Goal: Information Seeking & Learning: Learn about a topic

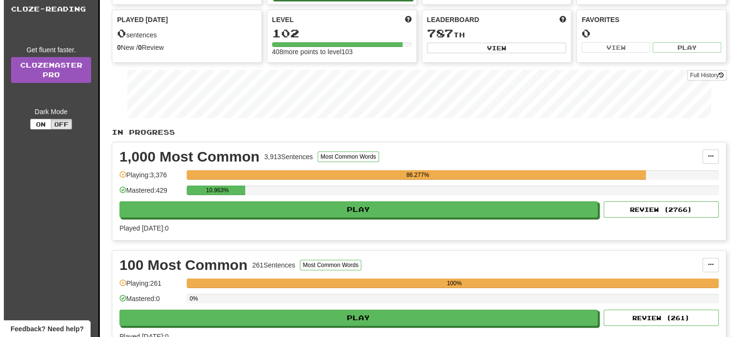
scroll to position [96, 0]
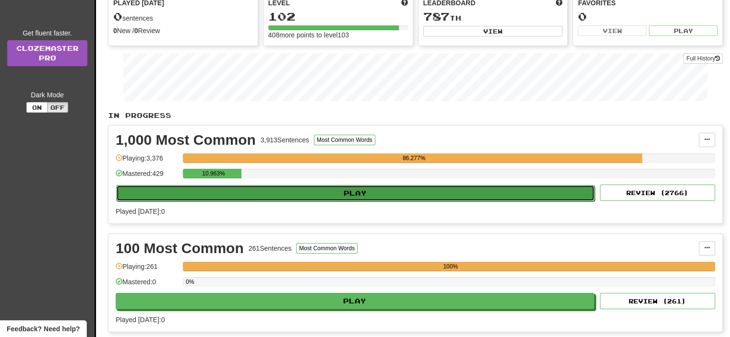
click at [373, 189] on button "Play" at bounding box center [355, 193] width 478 height 16
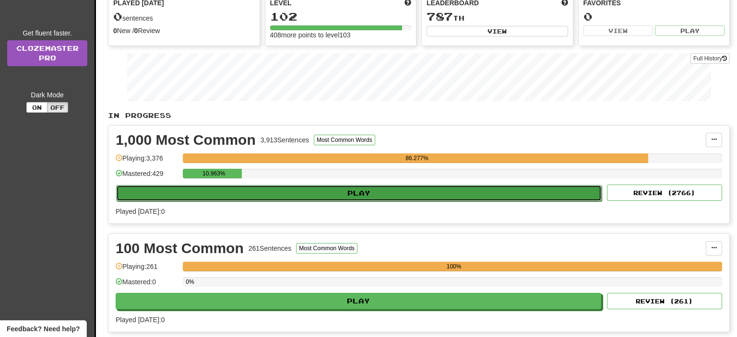
select select "**"
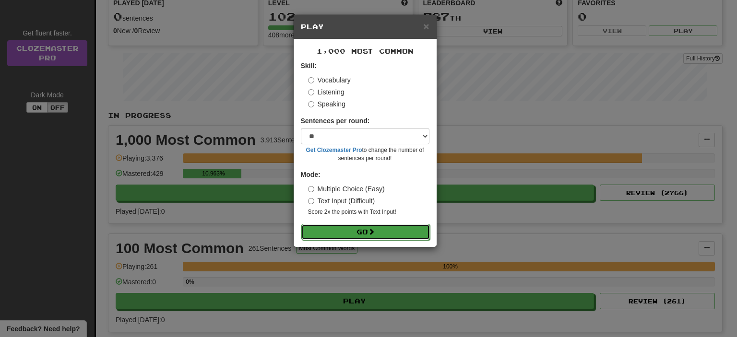
click at [366, 233] on button "Go" at bounding box center [365, 232] width 129 height 16
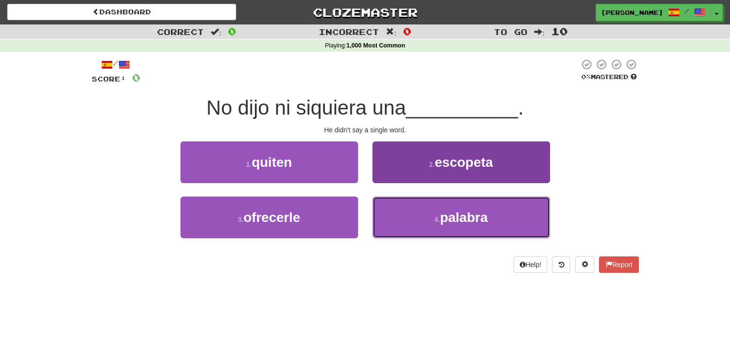
click at [436, 209] on button "4 . palabra" at bounding box center [461, 218] width 178 height 42
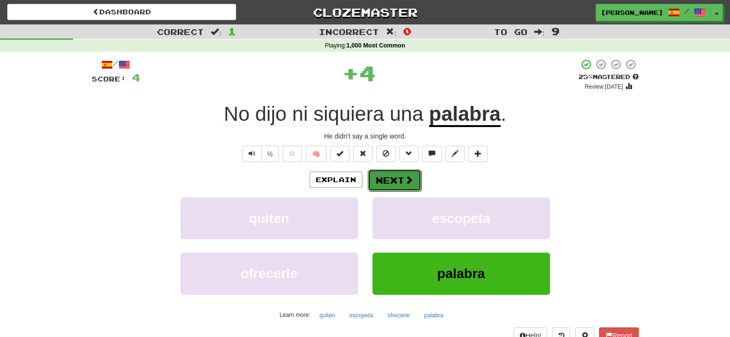
click at [395, 178] on button "Next" at bounding box center [394, 180] width 54 height 22
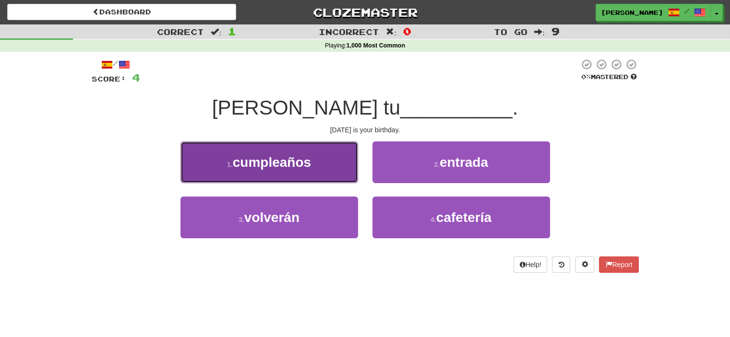
click at [292, 165] on span "cumpleaños" at bounding box center [272, 162] width 78 height 15
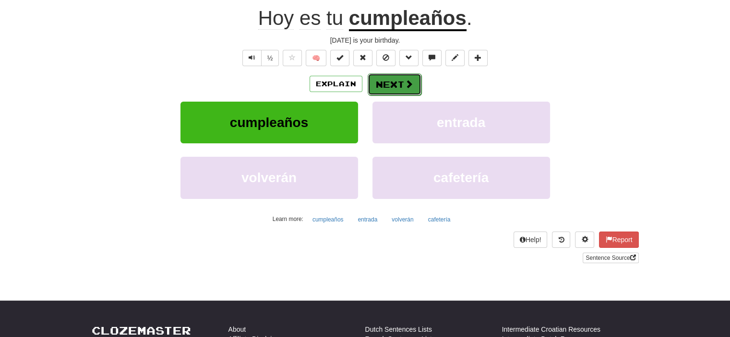
click at [386, 81] on button "Next" at bounding box center [394, 84] width 54 height 22
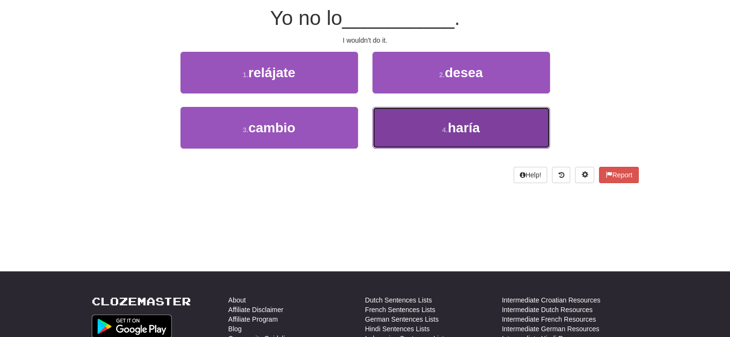
click at [411, 125] on button "4 . haría" at bounding box center [461, 128] width 178 height 42
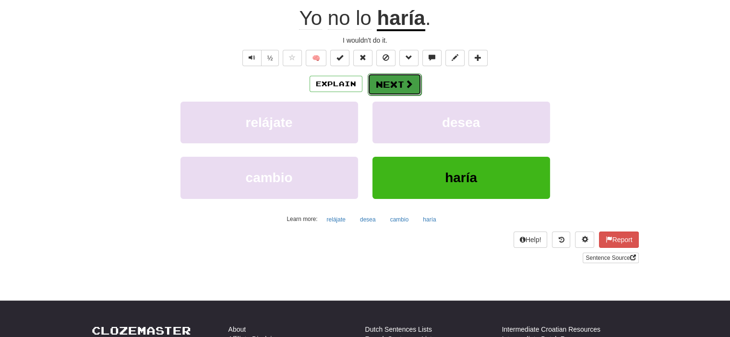
click at [386, 86] on button "Next" at bounding box center [394, 84] width 54 height 22
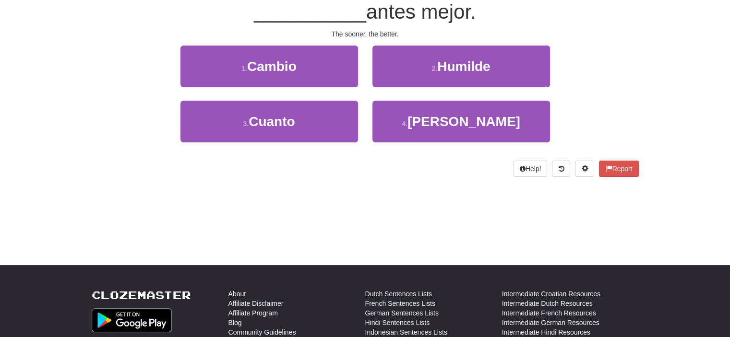
scroll to position [90, 0]
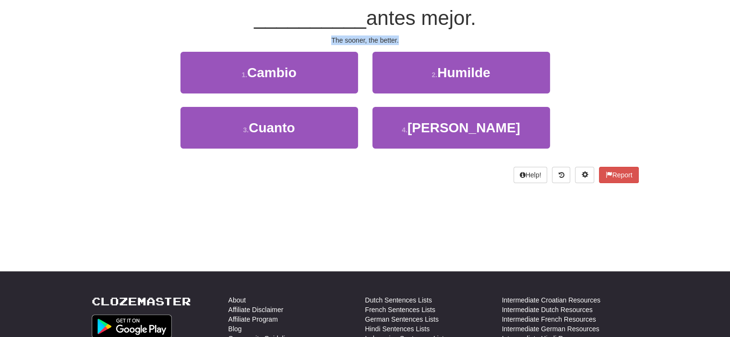
drag, startPoint x: 330, startPoint y: 38, endPoint x: 401, endPoint y: 37, distance: 71.0
click at [401, 37] on div "The sooner, the better." at bounding box center [365, 41] width 547 height 10
copy div "The sooner, the better."
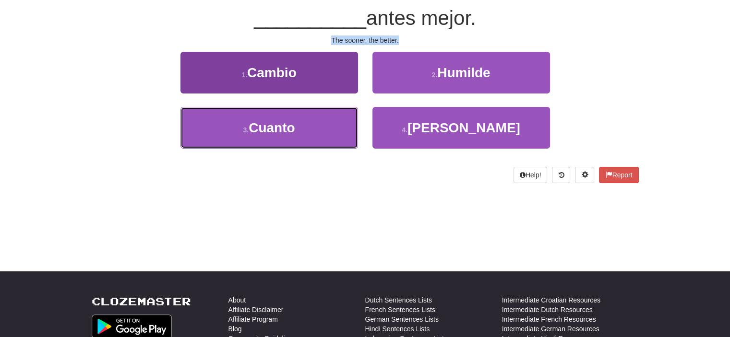
click at [216, 142] on button "3 . Cuanto" at bounding box center [269, 128] width 178 height 42
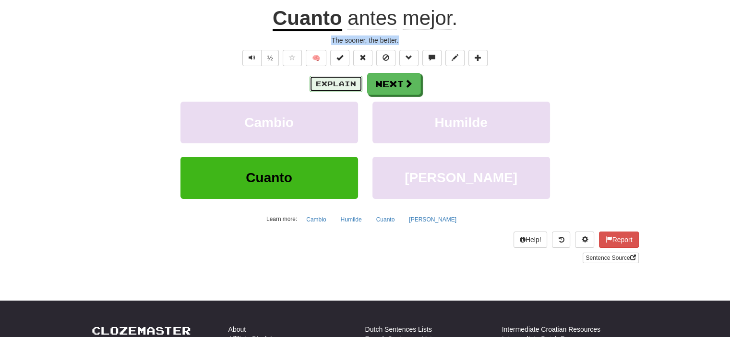
click at [338, 87] on button "Explain" at bounding box center [335, 84] width 53 height 16
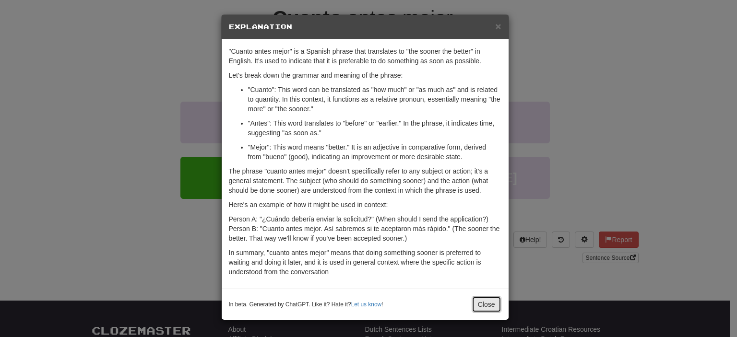
click at [485, 305] on button "Close" at bounding box center [487, 304] width 30 height 16
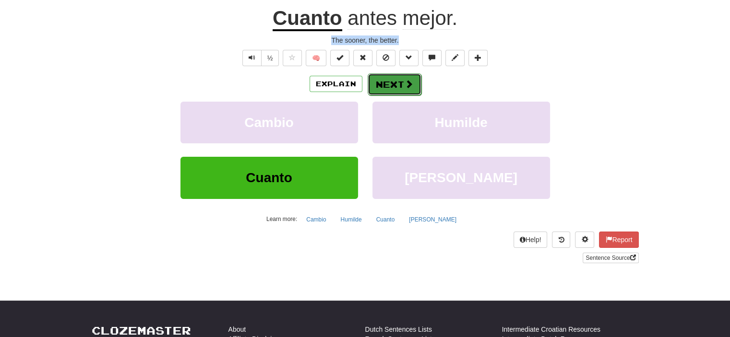
click at [399, 84] on button "Next" at bounding box center [394, 84] width 54 height 22
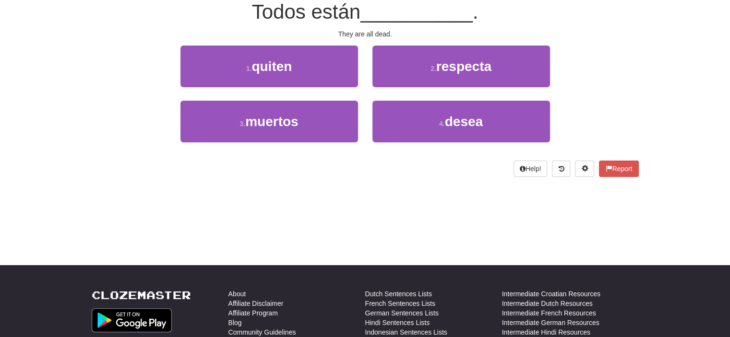
scroll to position [90, 0]
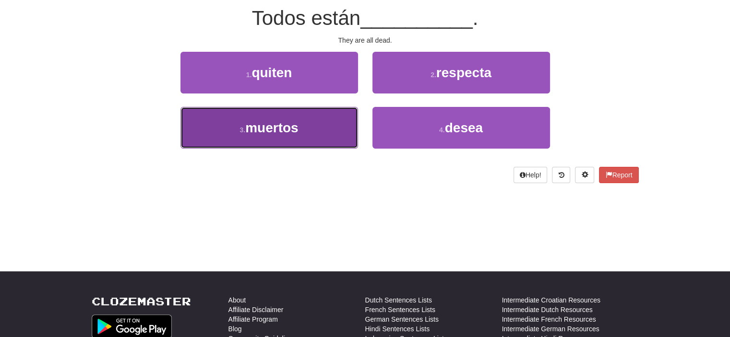
click at [333, 132] on button "3 . muertos" at bounding box center [269, 128] width 178 height 42
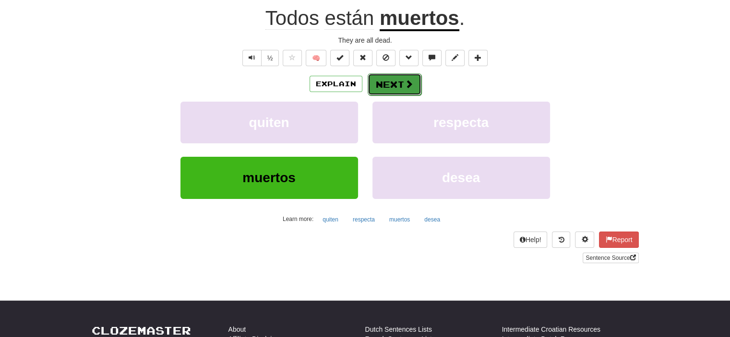
click at [408, 81] on span at bounding box center [408, 84] width 9 height 9
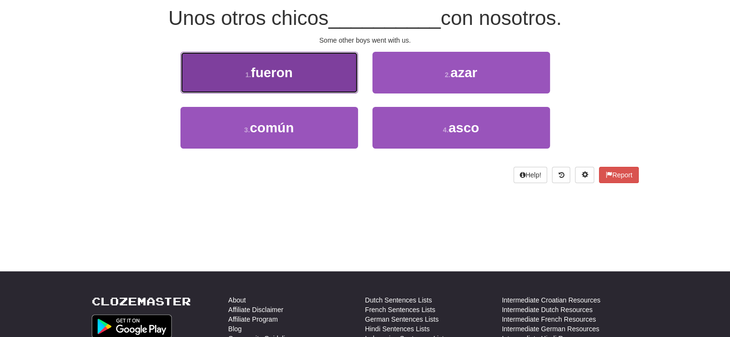
click at [297, 70] on button "1 . fueron" at bounding box center [269, 73] width 178 height 42
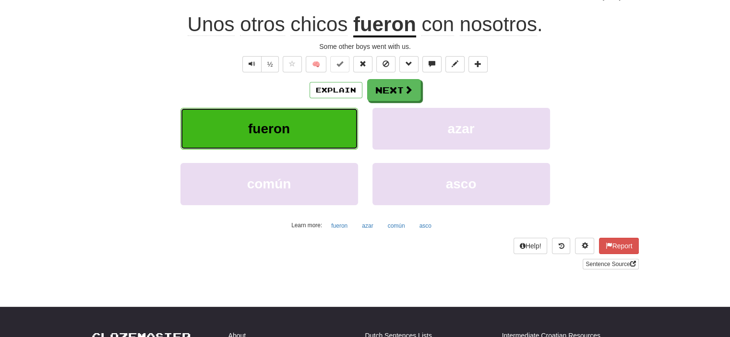
scroll to position [96, 0]
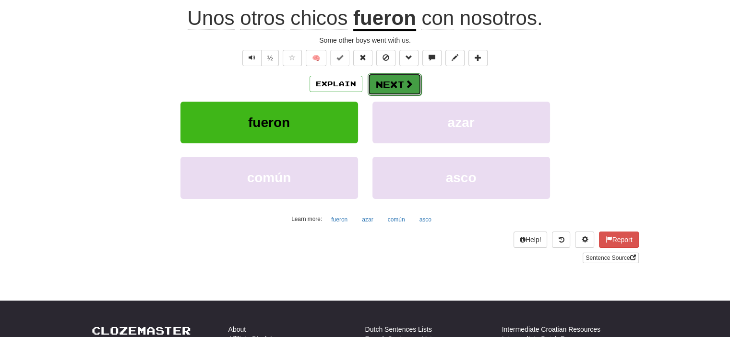
click at [405, 82] on span at bounding box center [408, 84] width 9 height 9
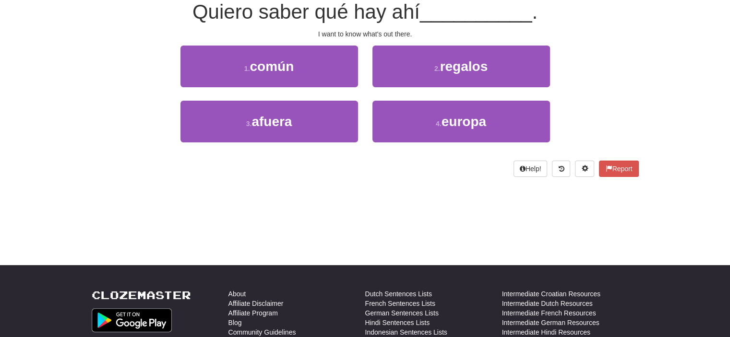
scroll to position [90, 0]
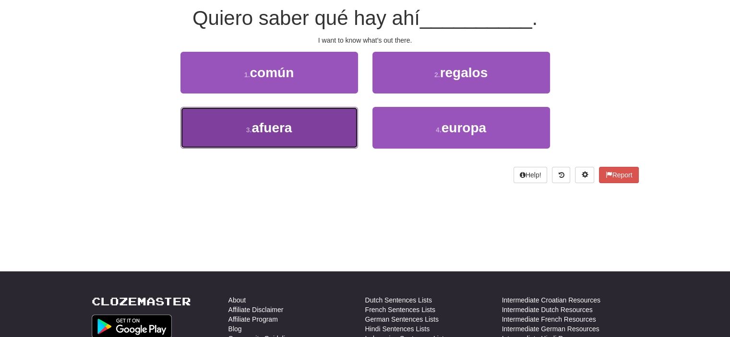
click at [334, 113] on button "3 . [GEOGRAPHIC_DATA]" at bounding box center [269, 128] width 178 height 42
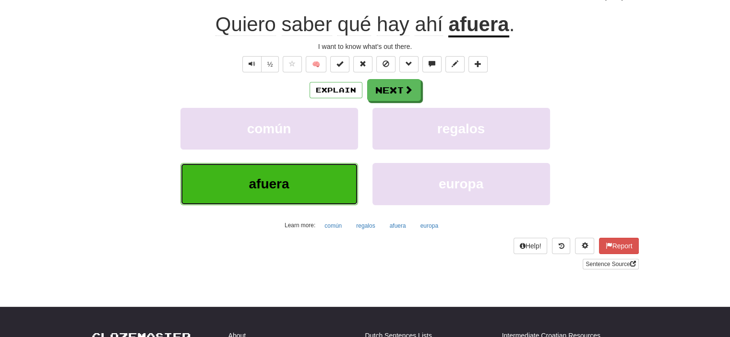
scroll to position [96, 0]
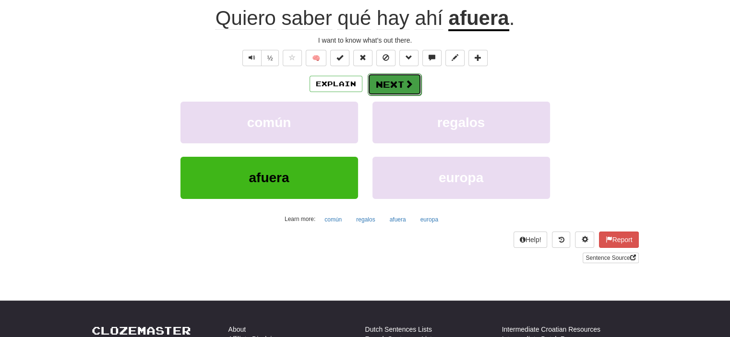
click at [394, 80] on button "Next" at bounding box center [394, 84] width 54 height 22
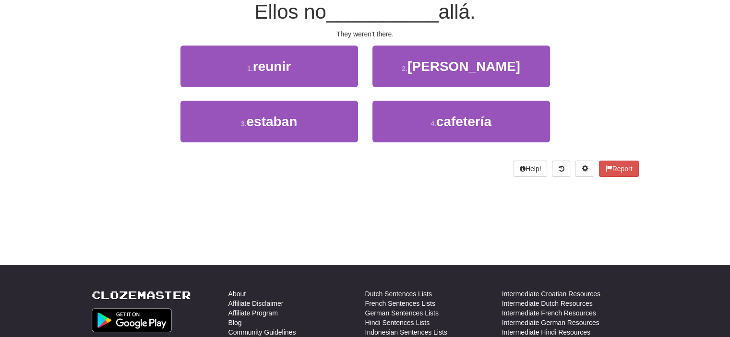
scroll to position [90, 0]
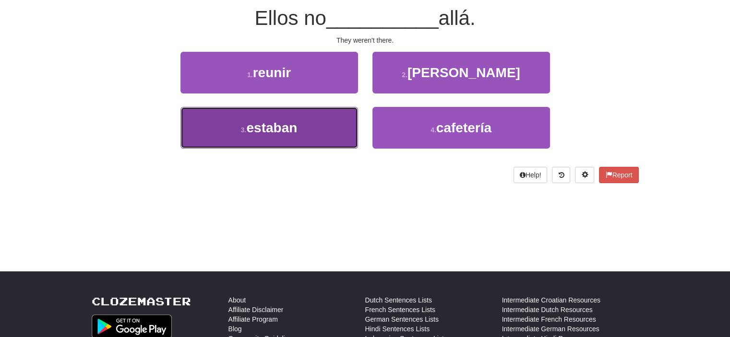
click at [297, 126] on span "estaban" at bounding box center [271, 127] width 51 height 15
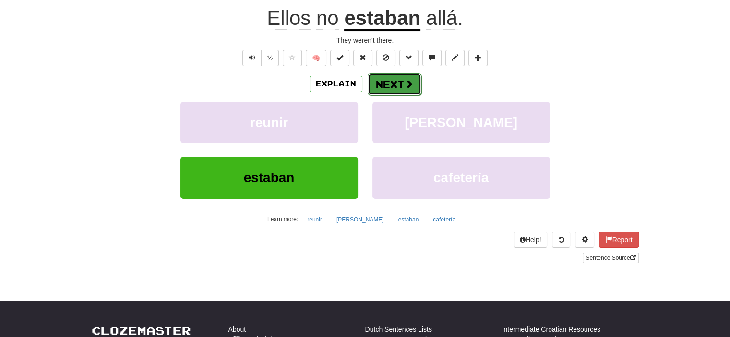
click at [394, 82] on button "Next" at bounding box center [394, 84] width 54 height 22
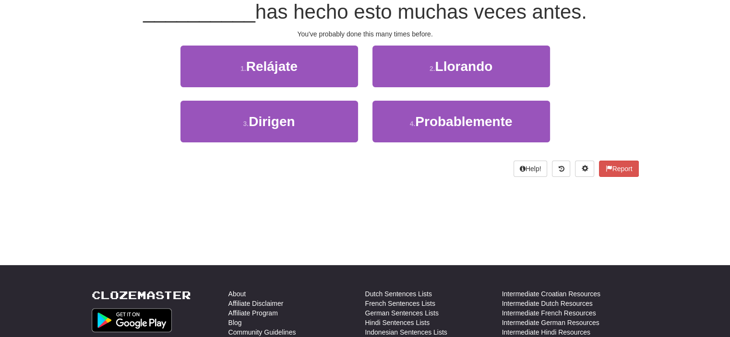
scroll to position [90, 0]
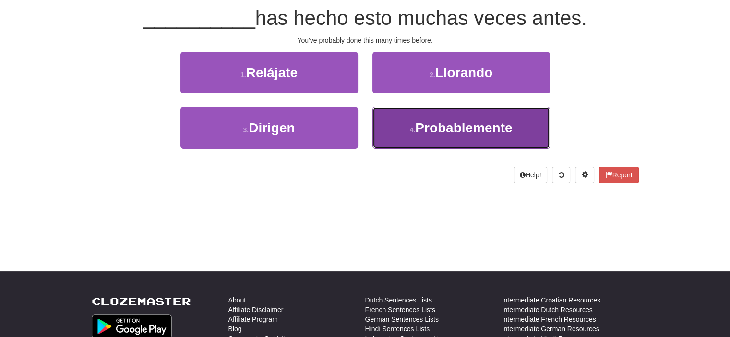
click at [415, 123] on button "4 . Probablemente" at bounding box center [461, 128] width 178 height 42
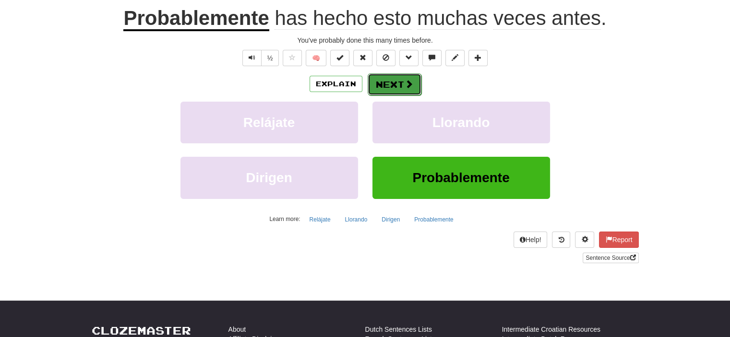
click at [396, 83] on button "Next" at bounding box center [394, 84] width 54 height 22
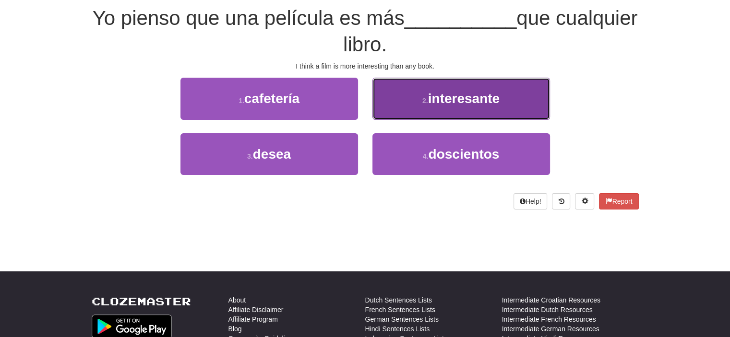
click at [403, 94] on button "2 . interesante" at bounding box center [461, 99] width 178 height 42
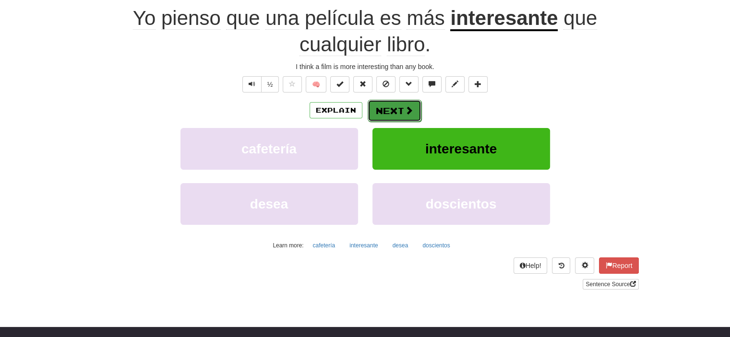
click at [401, 107] on button "Next" at bounding box center [394, 111] width 54 height 22
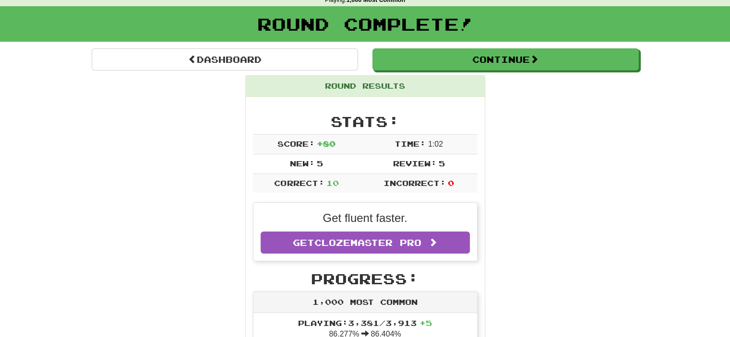
scroll to position [0, 0]
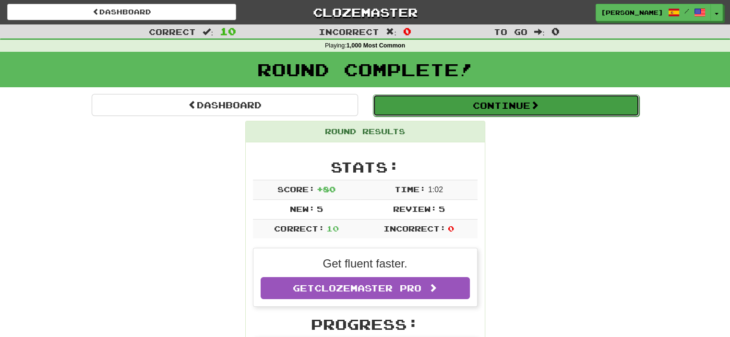
click at [511, 99] on button "Continue" at bounding box center [506, 106] width 266 height 22
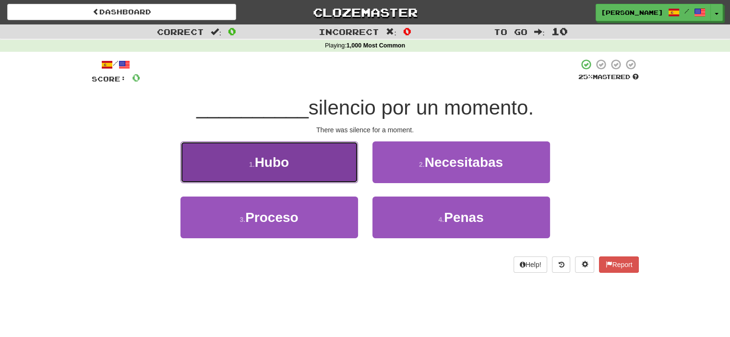
click at [313, 172] on button "1 . [GEOGRAPHIC_DATA]" at bounding box center [269, 163] width 178 height 42
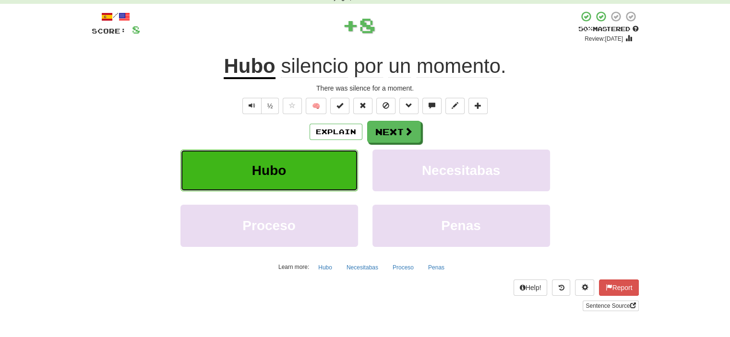
scroll to position [96, 0]
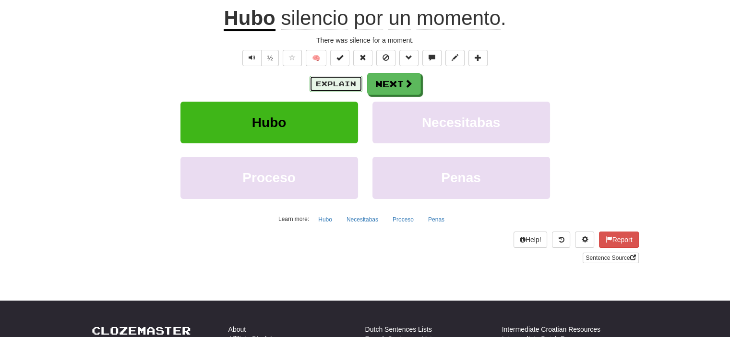
click at [340, 84] on button "Explain" at bounding box center [335, 84] width 53 height 16
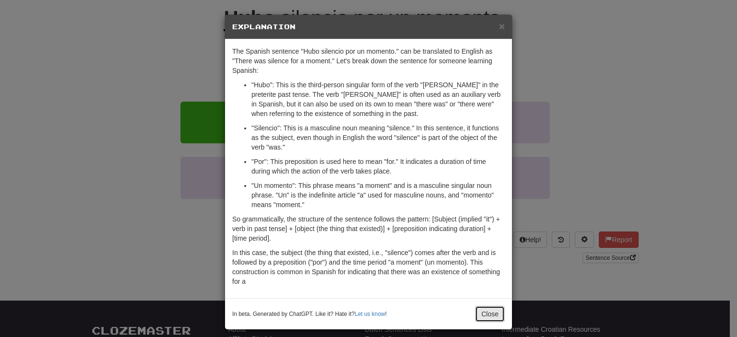
click at [487, 310] on button "Close" at bounding box center [490, 314] width 30 height 16
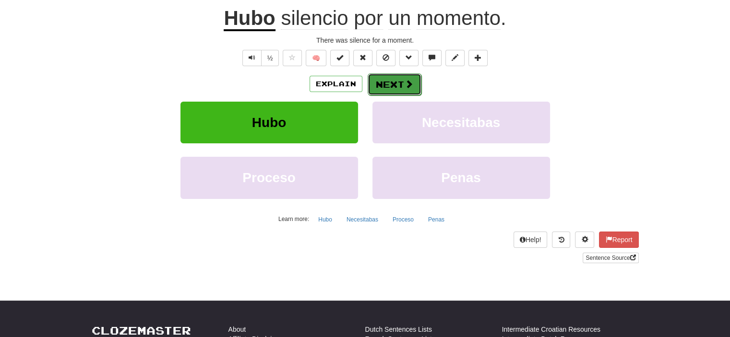
click at [399, 83] on button "Next" at bounding box center [394, 84] width 54 height 22
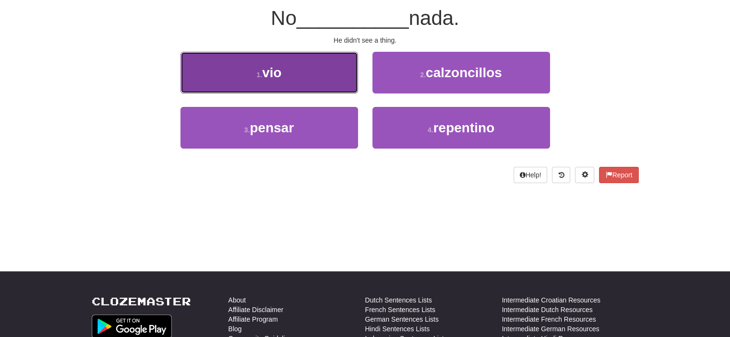
click at [344, 72] on button "1 . vio" at bounding box center [269, 73] width 178 height 42
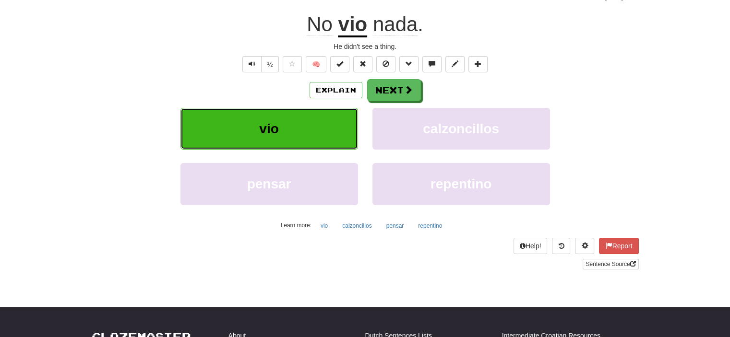
scroll to position [96, 0]
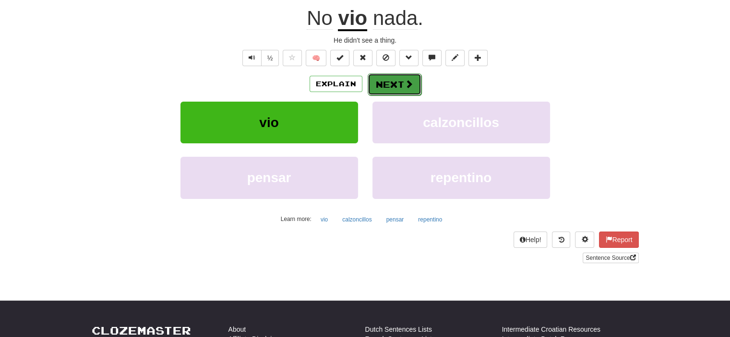
click at [396, 83] on button "Next" at bounding box center [394, 84] width 54 height 22
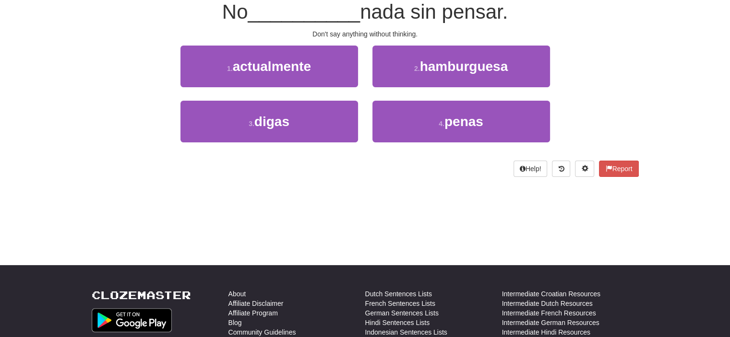
scroll to position [90, 0]
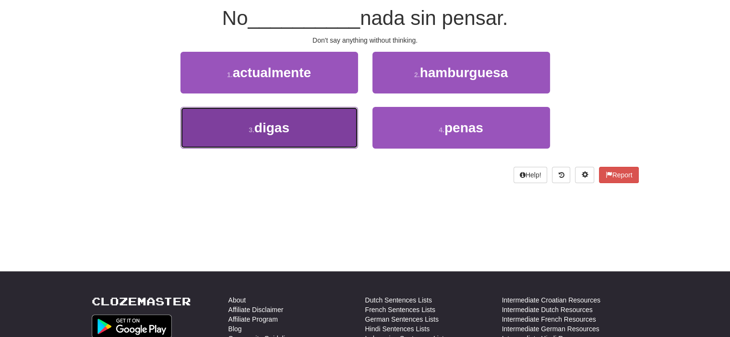
click at [310, 120] on button "3 . digas" at bounding box center [269, 128] width 178 height 42
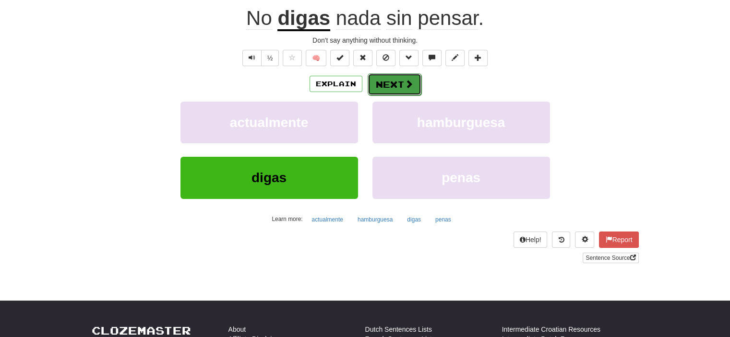
click at [387, 77] on button "Next" at bounding box center [394, 84] width 54 height 22
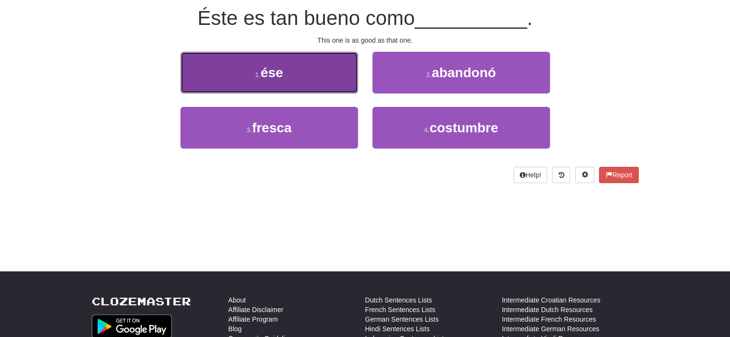
click at [326, 78] on button "1 . ése" at bounding box center [269, 73] width 178 height 42
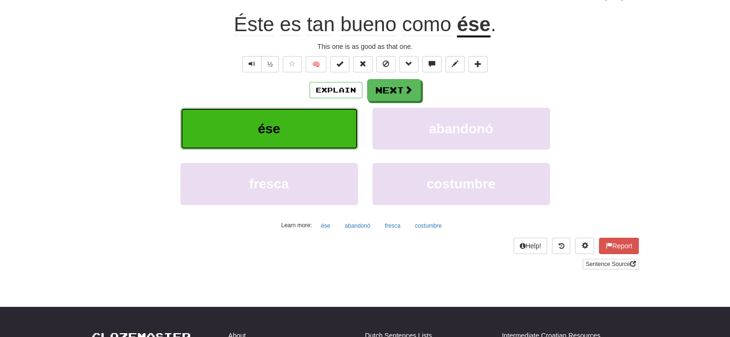
scroll to position [96, 0]
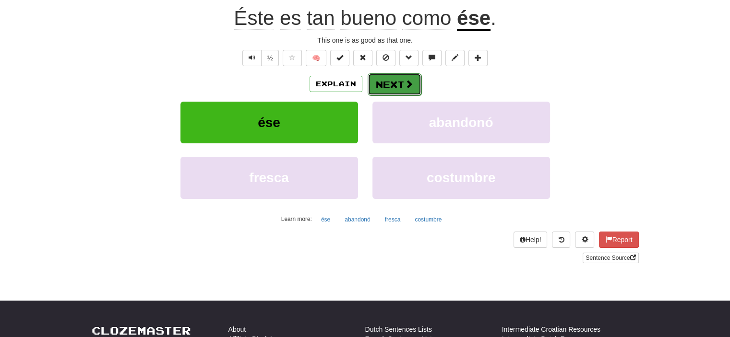
click at [407, 82] on span at bounding box center [408, 84] width 9 height 9
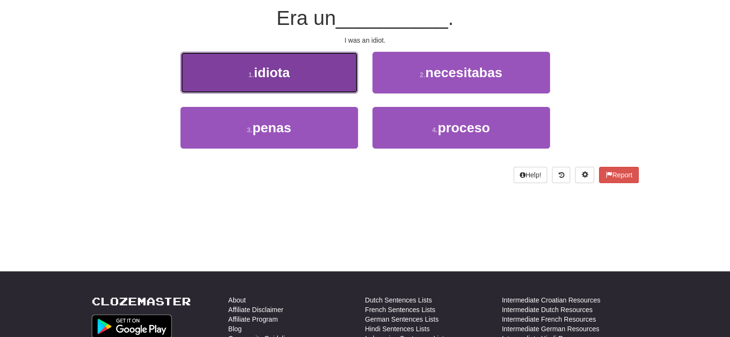
click at [322, 81] on button "1 . idiota" at bounding box center [269, 73] width 178 height 42
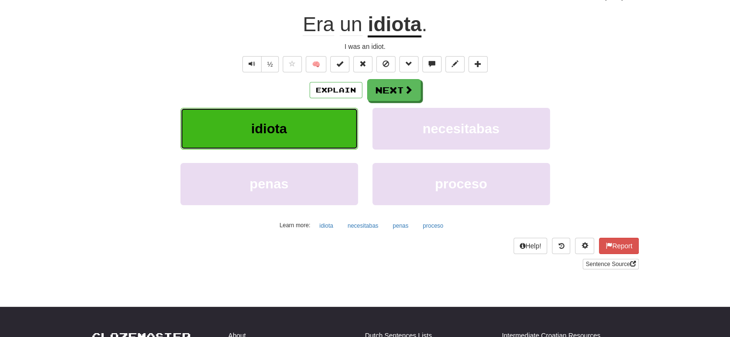
scroll to position [96, 0]
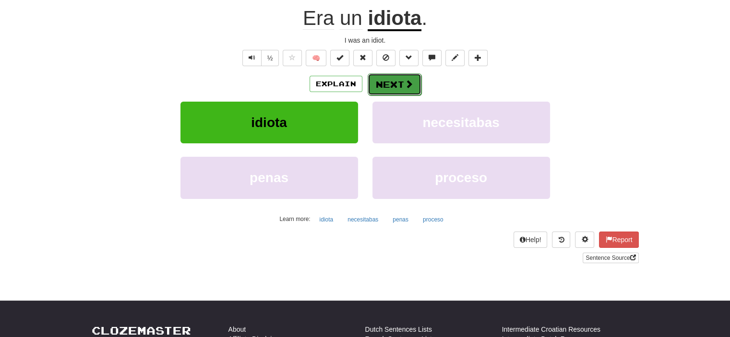
click at [404, 80] on span at bounding box center [408, 84] width 9 height 9
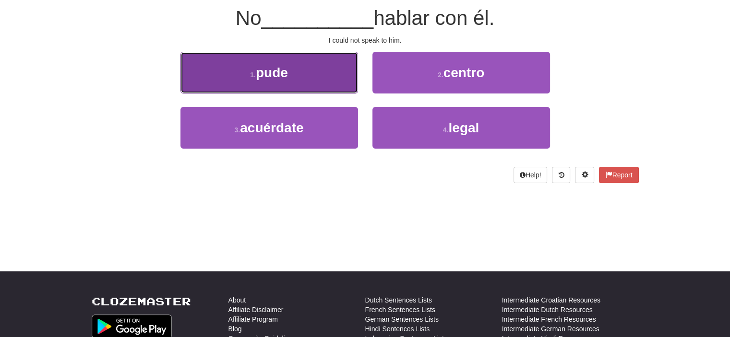
click at [282, 67] on span "pude" at bounding box center [272, 72] width 32 height 15
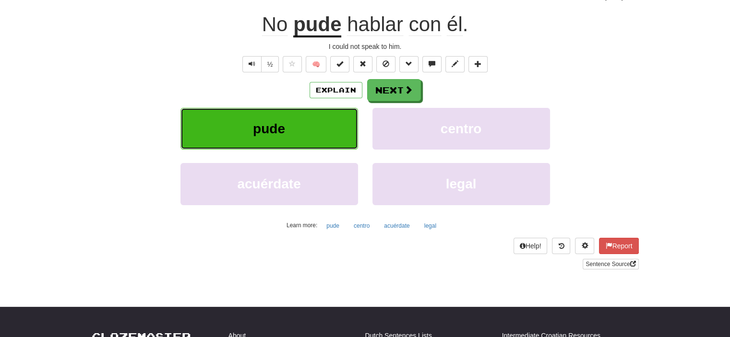
scroll to position [96, 0]
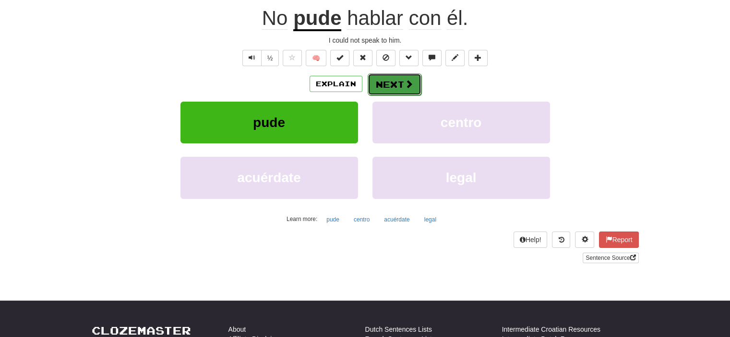
click at [388, 80] on button "Next" at bounding box center [394, 84] width 54 height 22
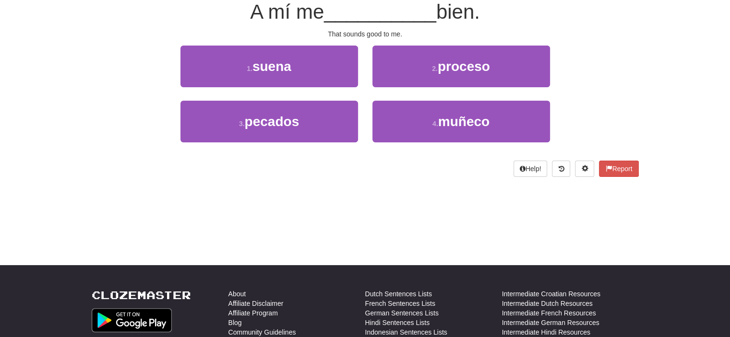
scroll to position [90, 0]
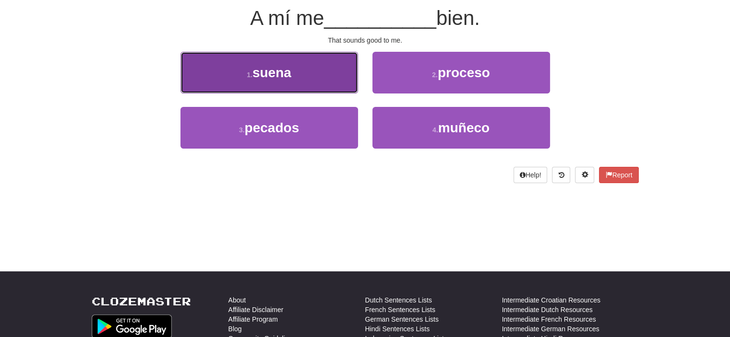
click at [335, 79] on button "1 . suena" at bounding box center [269, 73] width 178 height 42
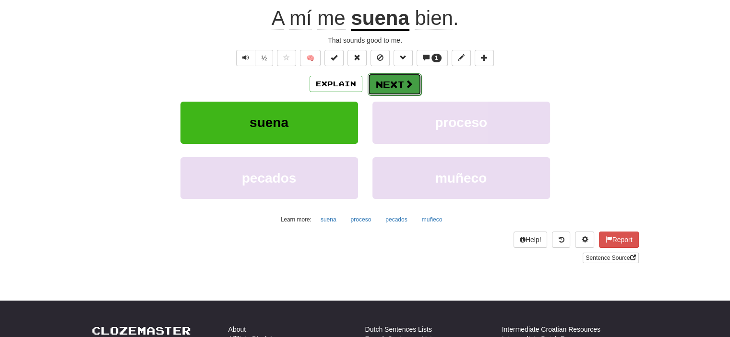
click at [395, 79] on button "Next" at bounding box center [394, 84] width 54 height 22
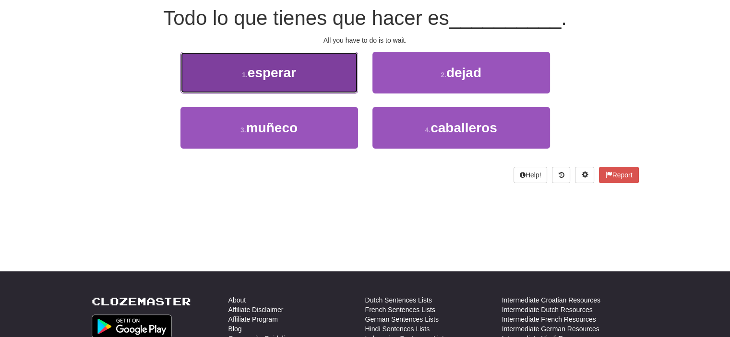
click at [341, 80] on button "1 . esperar" at bounding box center [269, 73] width 178 height 42
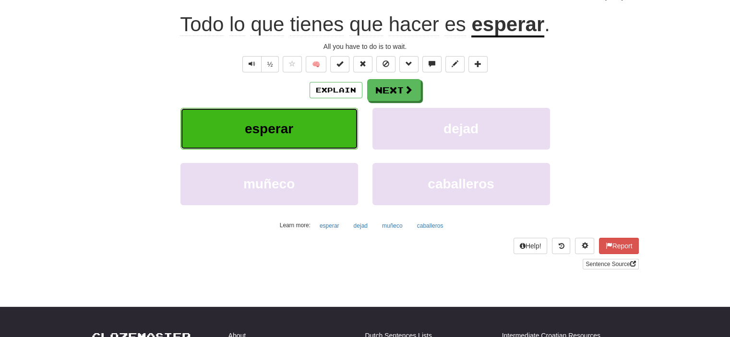
scroll to position [96, 0]
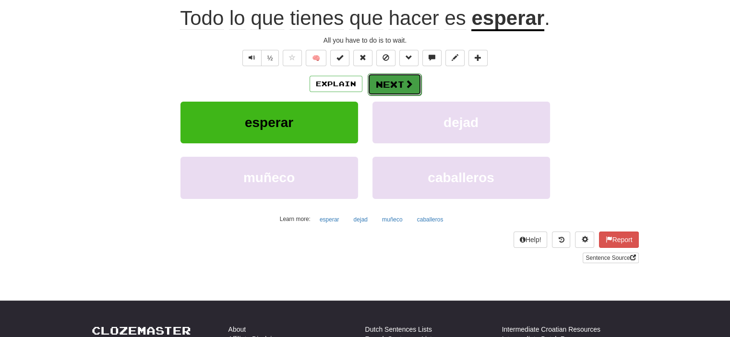
click at [404, 87] on span at bounding box center [408, 84] width 9 height 9
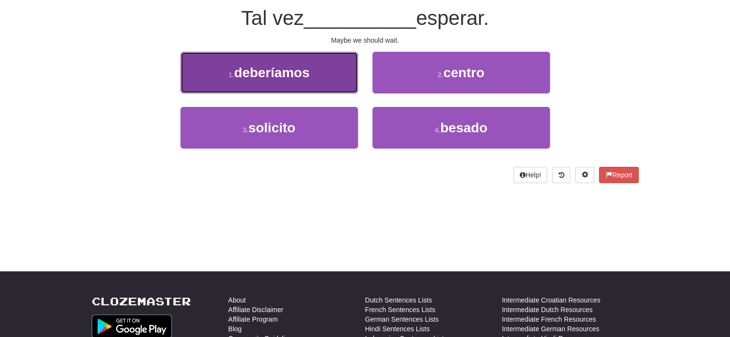
click at [320, 85] on button "1 . deberíamos" at bounding box center [269, 73] width 178 height 42
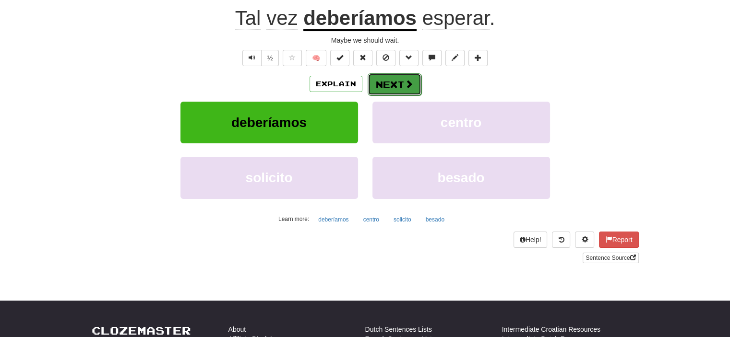
click at [395, 76] on button "Next" at bounding box center [394, 84] width 54 height 22
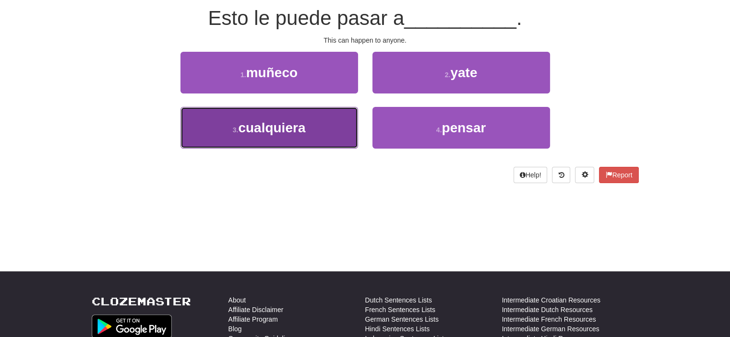
click at [311, 128] on button "3 . cualquiera" at bounding box center [269, 128] width 178 height 42
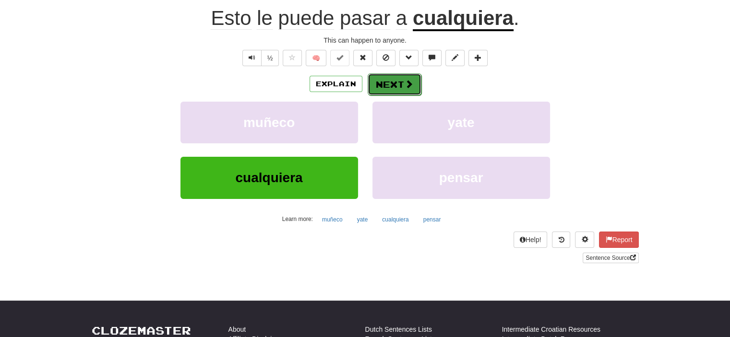
click at [385, 78] on button "Next" at bounding box center [394, 84] width 54 height 22
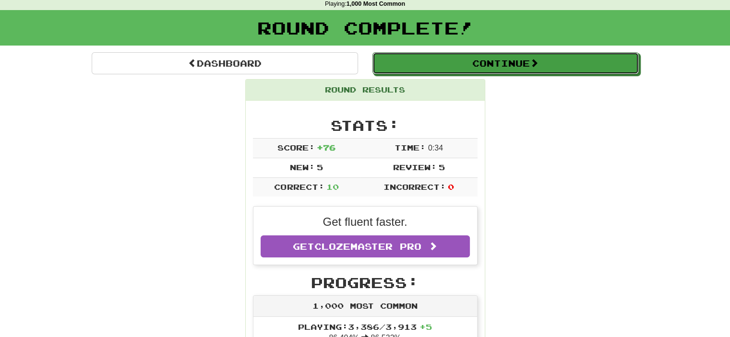
click at [495, 69] on button "Continue" at bounding box center [505, 63] width 266 height 22
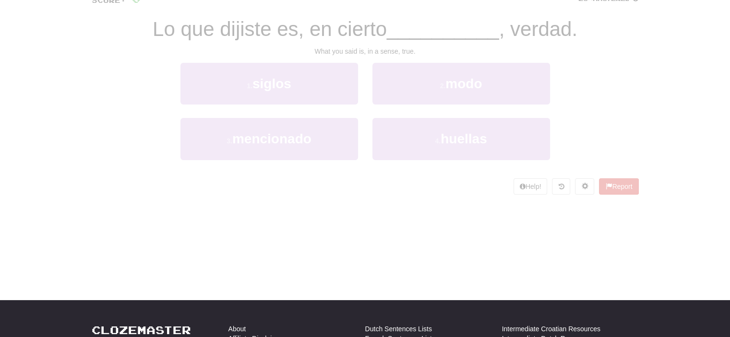
scroll to position [42, 0]
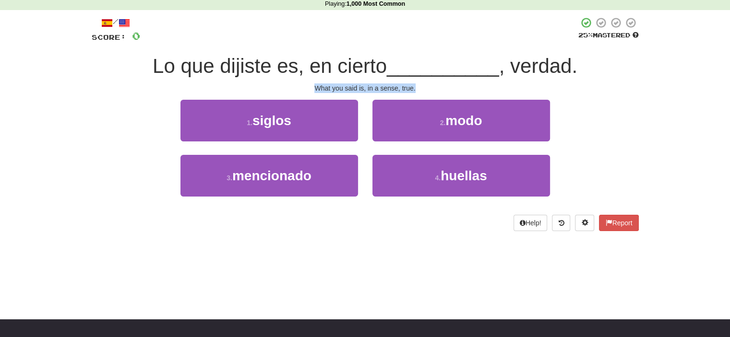
drag, startPoint x: 313, startPoint y: 84, endPoint x: 430, endPoint y: 87, distance: 116.6
click at [430, 87] on div "What you said is, in a sense, true." at bounding box center [365, 88] width 547 height 10
copy div "What you said is, in a sense, true."
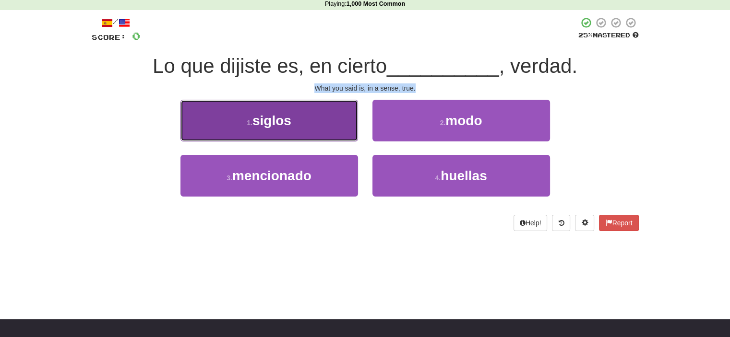
click at [301, 118] on button "1 . siglos" at bounding box center [269, 121] width 178 height 42
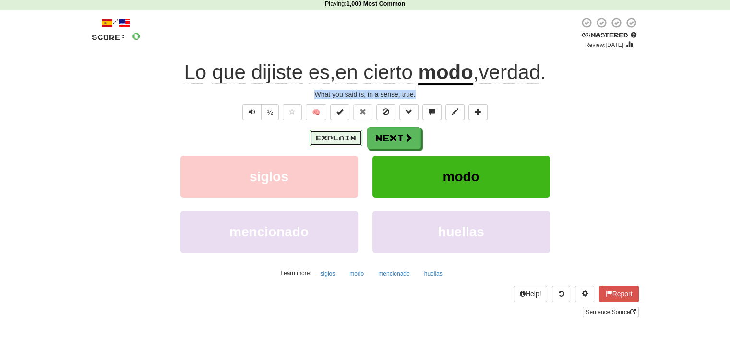
click at [348, 138] on button "Explain" at bounding box center [335, 138] width 53 height 16
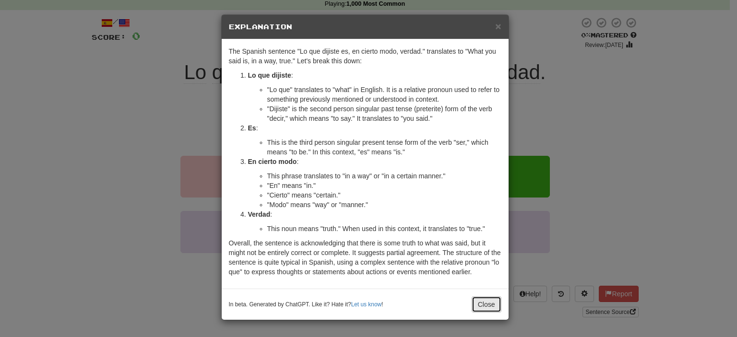
click at [478, 306] on button "Close" at bounding box center [487, 304] width 30 height 16
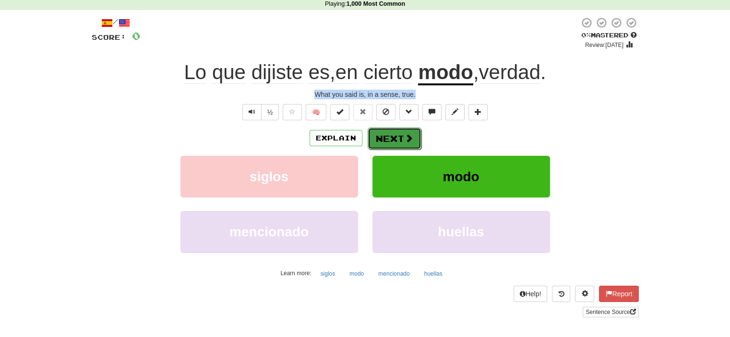
click at [404, 137] on span at bounding box center [408, 138] width 9 height 9
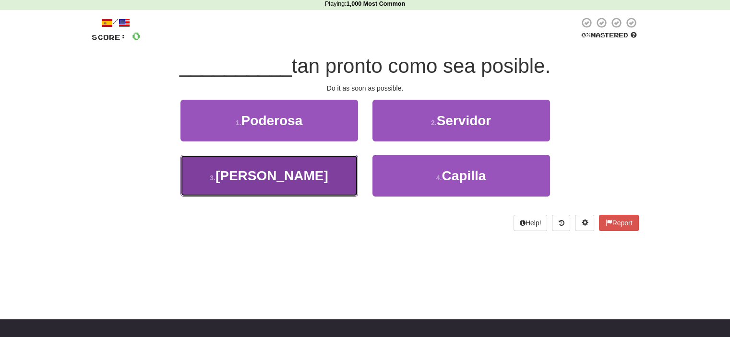
click at [290, 179] on span "[PERSON_NAME]" at bounding box center [271, 175] width 113 height 15
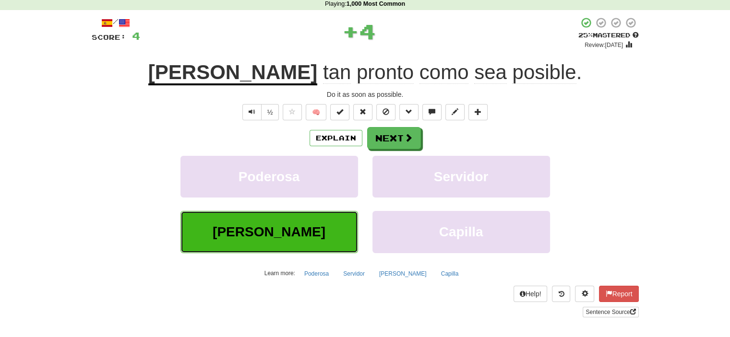
scroll to position [90, 0]
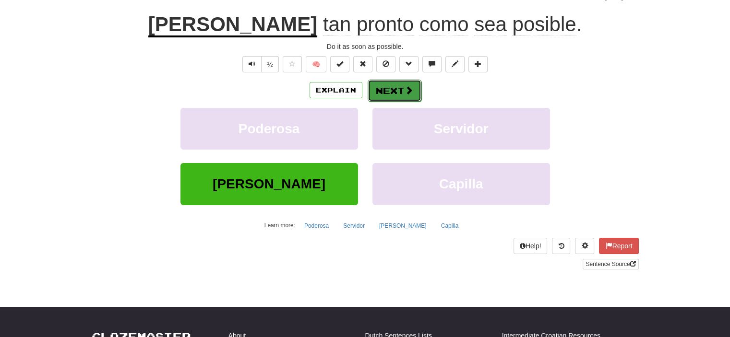
click at [393, 86] on button "Next" at bounding box center [394, 91] width 54 height 22
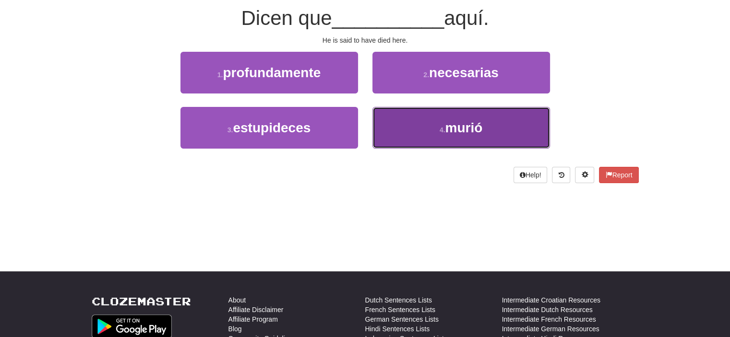
click at [417, 123] on button "4 . murió" at bounding box center [461, 128] width 178 height 42
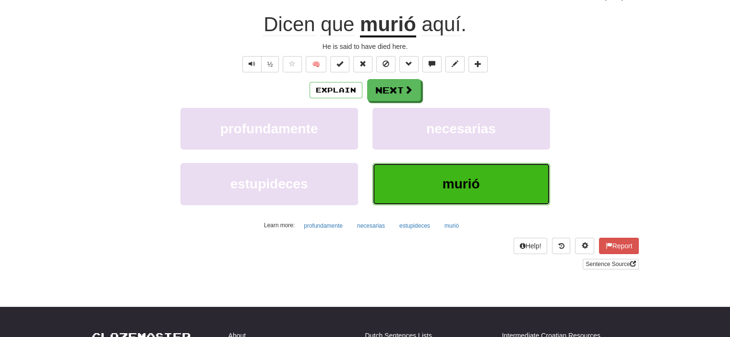
scroll to position [96, 0]
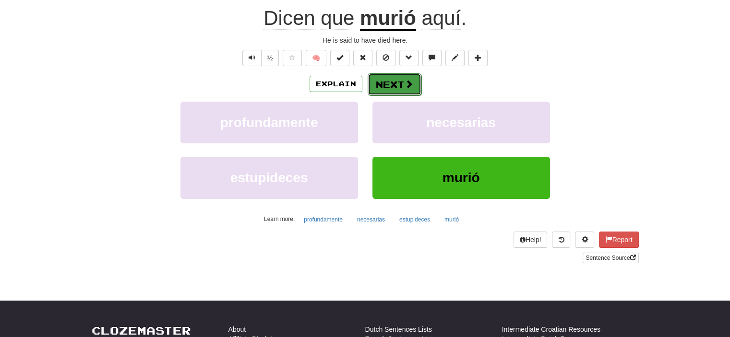
click at [397, 82] on button "Next" at bounding box center [394, 84] width 54 height 22
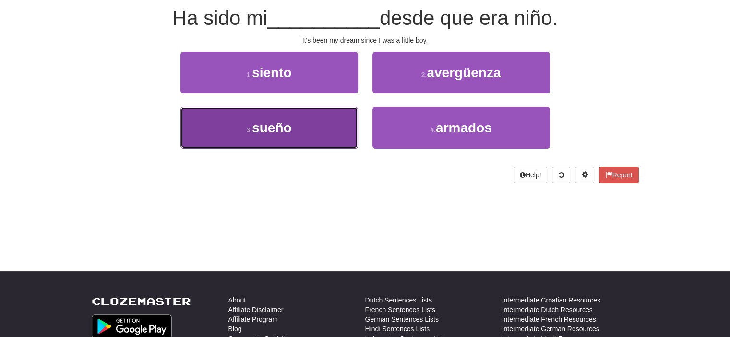
click at [292, 137] on button "3 . sueño" at bounding box center [269, 128] width 178 height 42
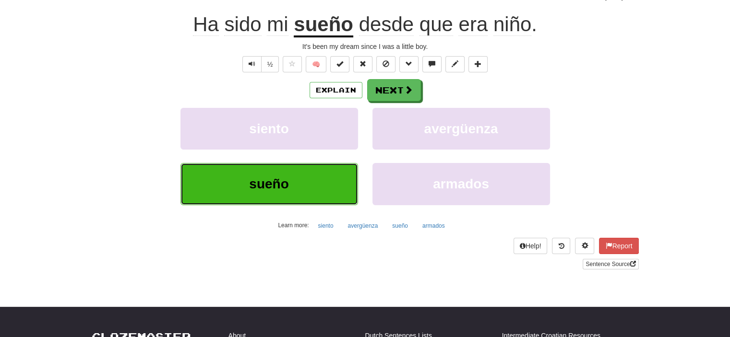
scroll to position [96, 0]
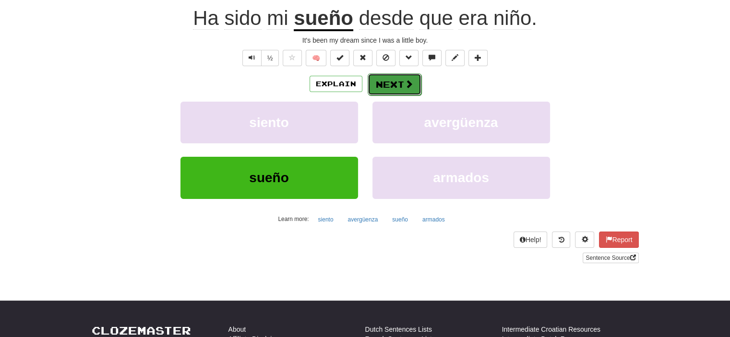
click at [397, 80] on button "Next" at bounding box center [394, 84] width 54 height 22
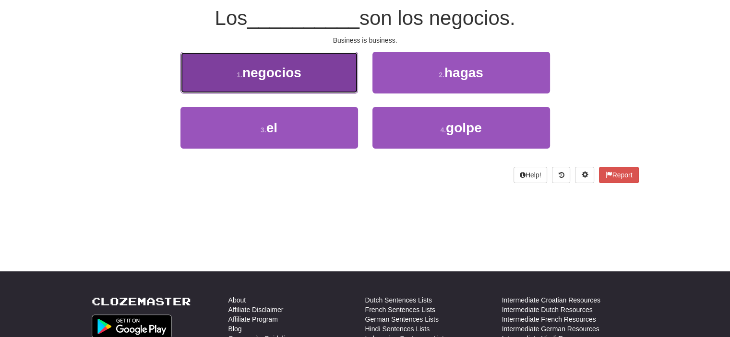
click at [301, 85] on button "1 . negocios" at bounding box center [269, 73] width 178 height 42
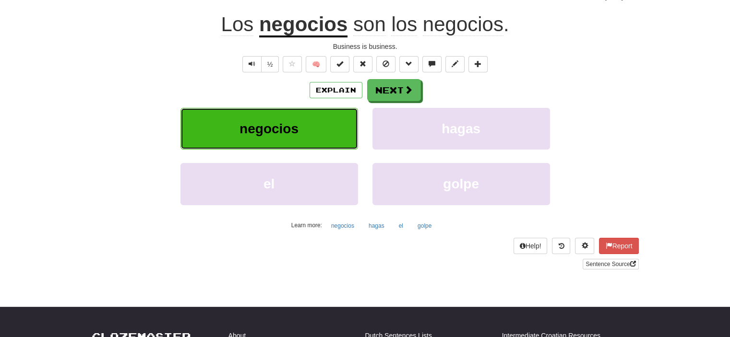
scroll to position [96, 0]
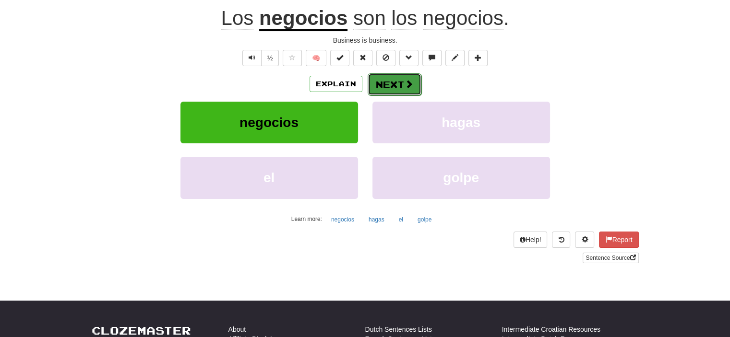
click at [391, 88] on button "Next" at bounding box center [394, 84] width 54 height 22
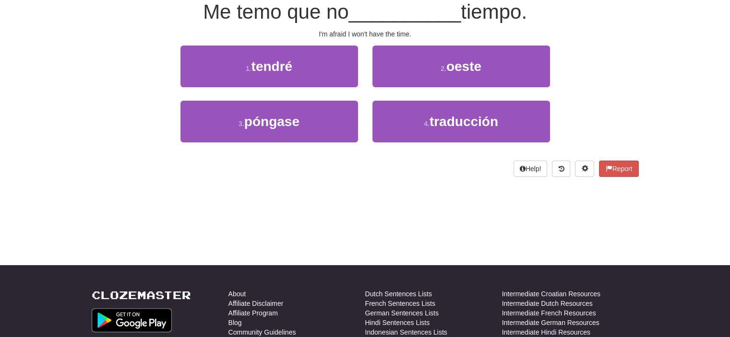
scroll to position [90, 0]
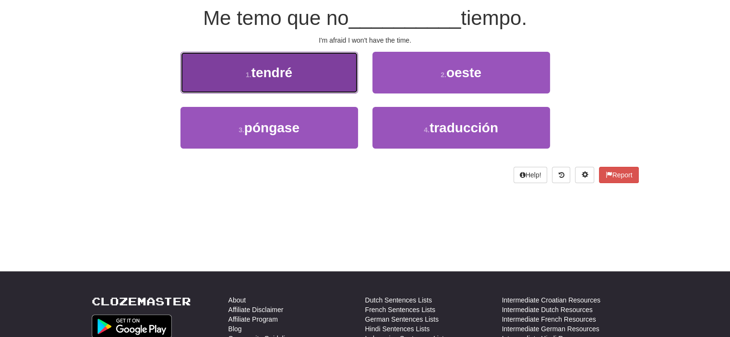
click at [330, 66] on button "1 . tendré" at bounding box center [269, 73] width 178 height 42
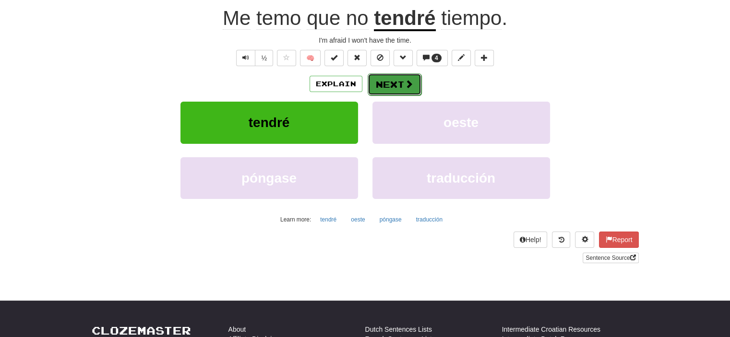
click at [385, 83] on button "Next" at bounding box center [394, 84] width 54 height 22
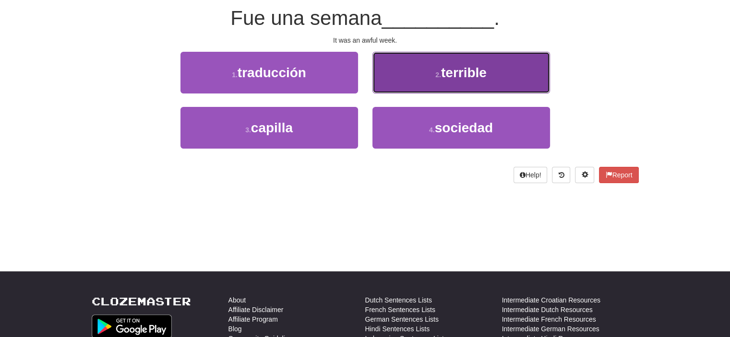
click at [407, 78] on button "2 . terrible" at bounding box center [461, 73] width 178 height 42
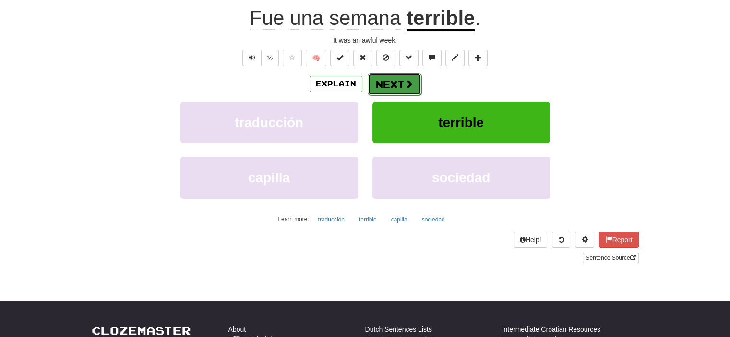
click at [392, 83] on button "Next" at bounding box center [394, 84] width 54 height 22
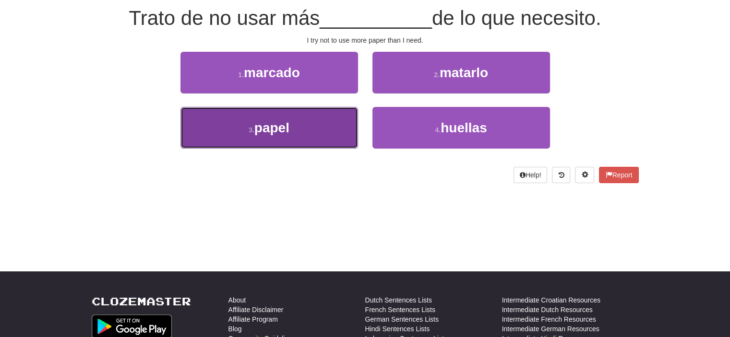
click at [296, 124] on button "3 . papel" at bounding box center [269, 128] width 178 height 42
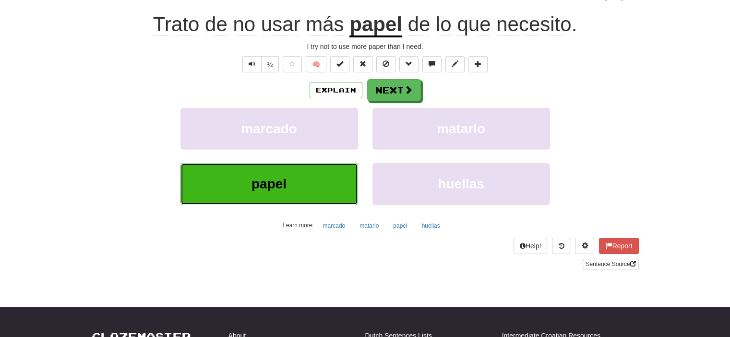
scroll to position [96, 0]
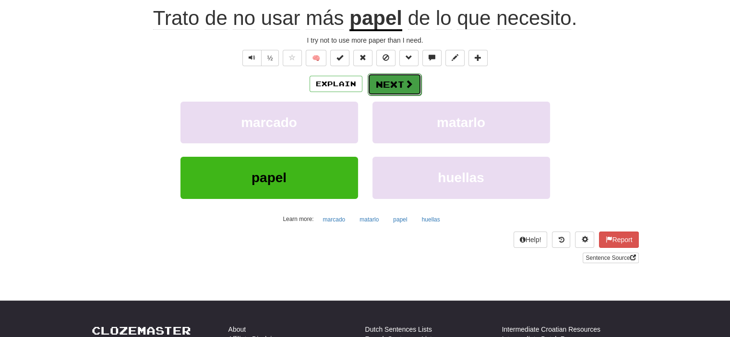
click at [392, 84] on button "Next" at bounding box center [394, 84] width 54 height 22
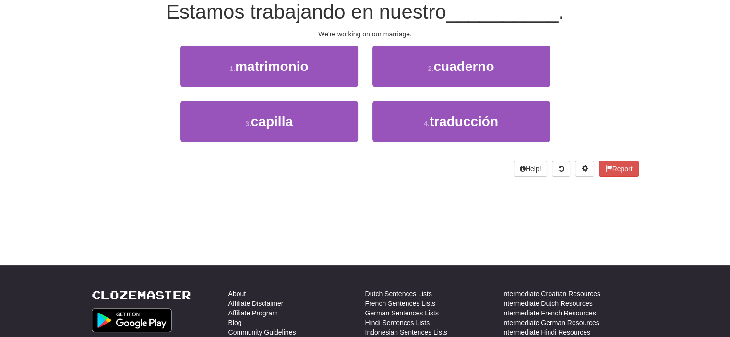
scroll to position [90, 0]
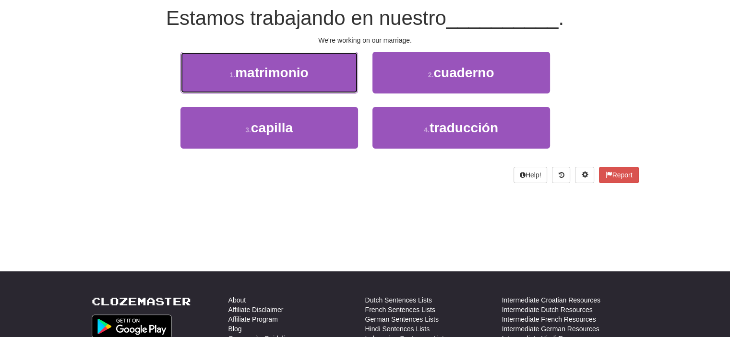
click at [282, 66] on span "matrimonio" at bounding box center [271, 72] width 73 height 15
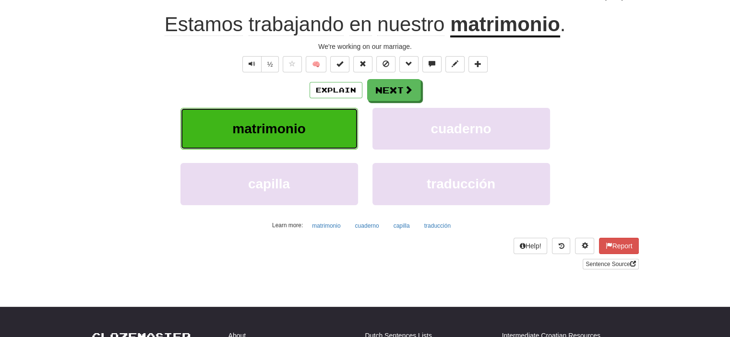
scroll to position [96, 0]
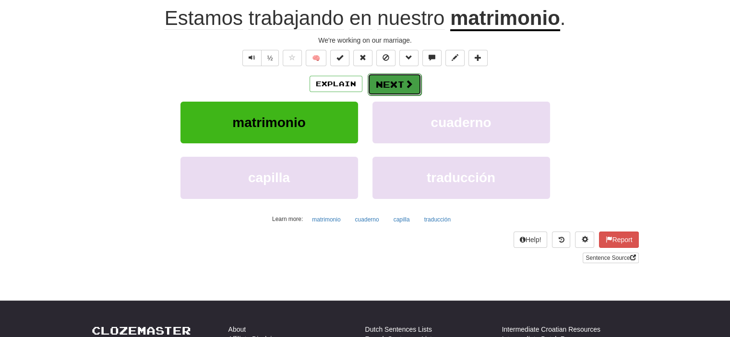
click at [391, 77] on button "Next" at bounding box center [394, 84] width 54 height 22
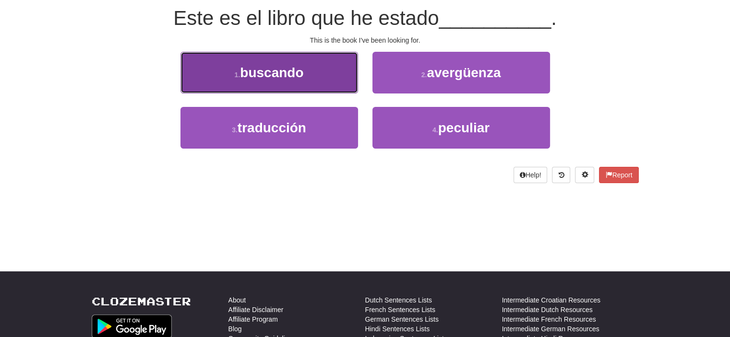
click at [343, 63] on button "1 . buscando" at bounding box center [269, 73] width 178 height 42
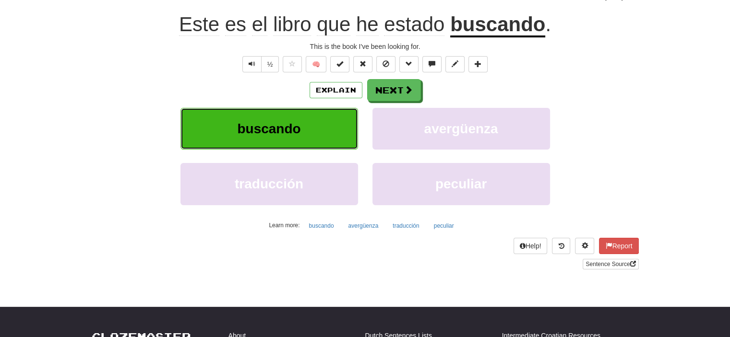
scroll to position [96, 0]
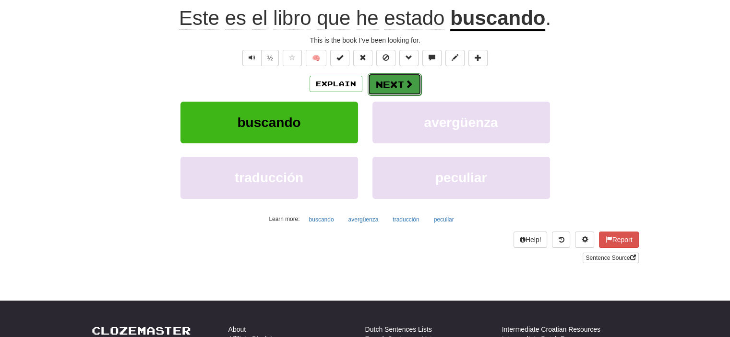
click at [397, 82] on button "Next" at bounding box center [394, 84] width 54 height 22
